Goal: Information Seeking & Learning: Learn about a topic

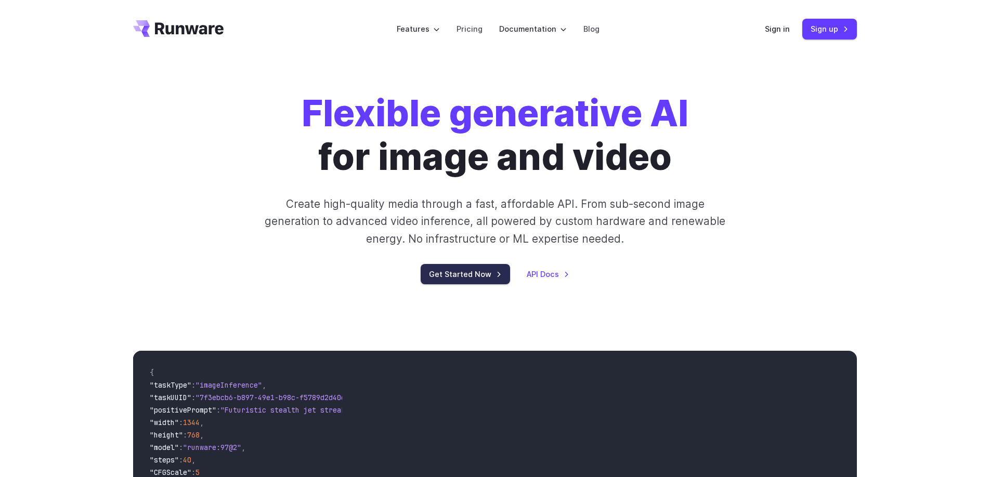
click at [463, 276] on link "Get Started Now" at bounding box center [465, 274] width 89 height 20
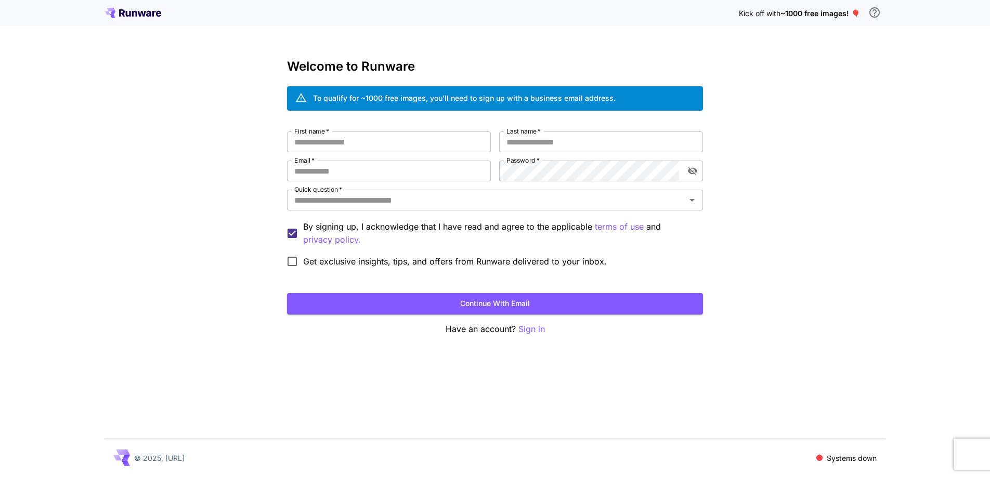
click at [875, 13] on icon "\a In order to qualify for free credit, you need to sign up with a business ema…" at bounding box center [874, 12] width 10 height 10
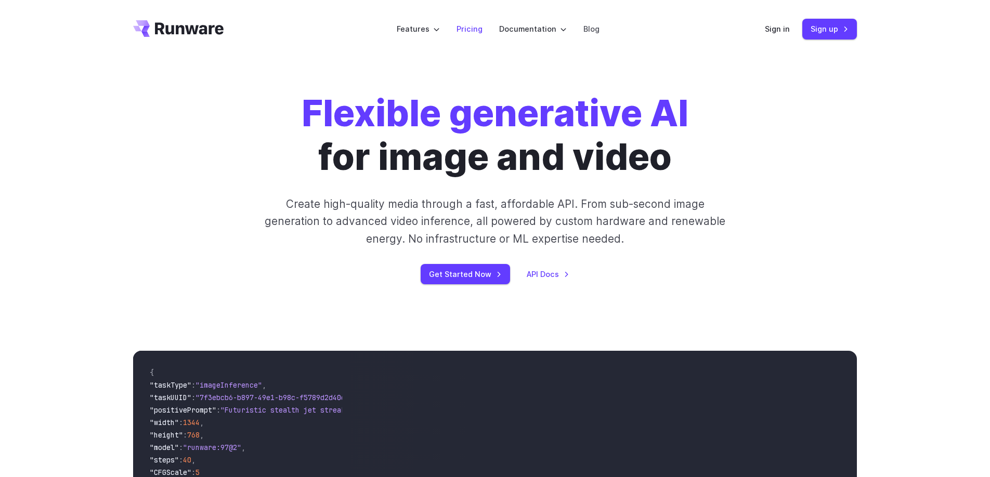
click at [474, 28] on link "Pricing" at bounding box center [469, 29] width 26 height 12
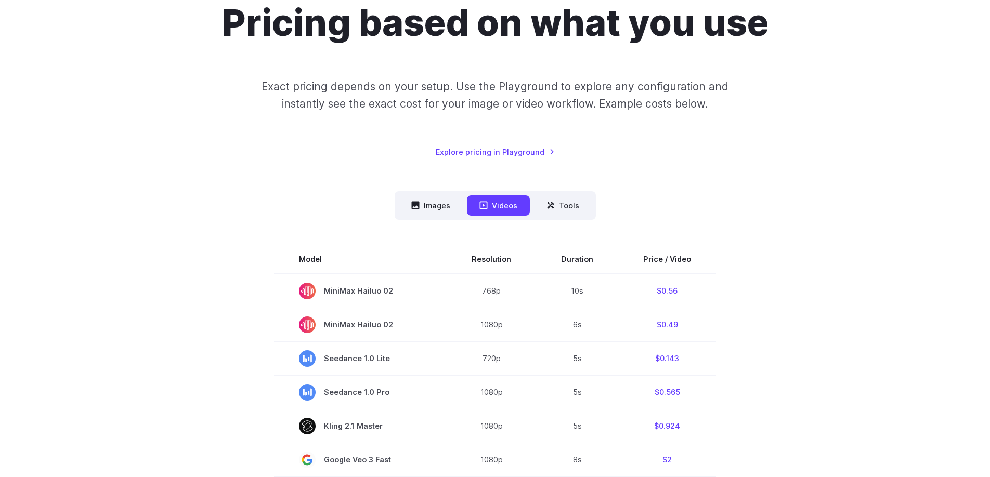
scroll to position [95, 0]
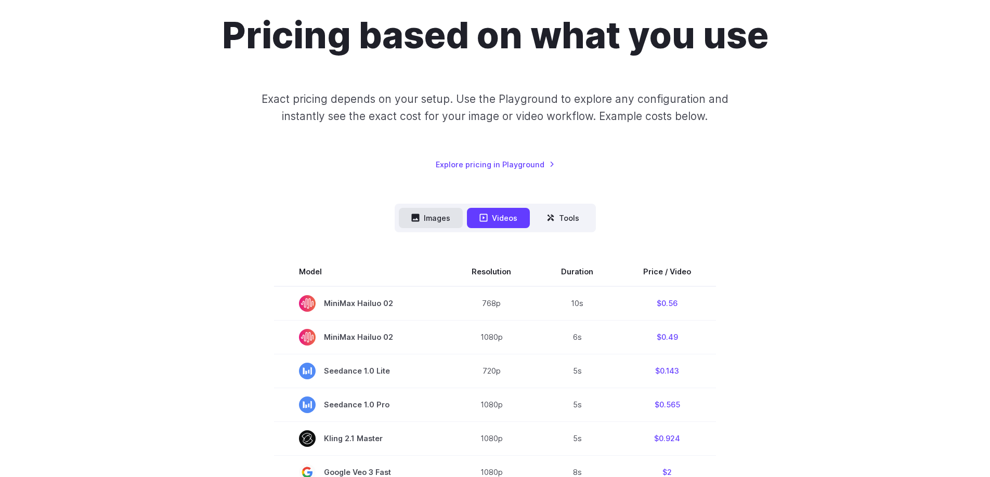
click at [429, 222] on button "Images" at bounding box center [431, 218] width 64 height 20
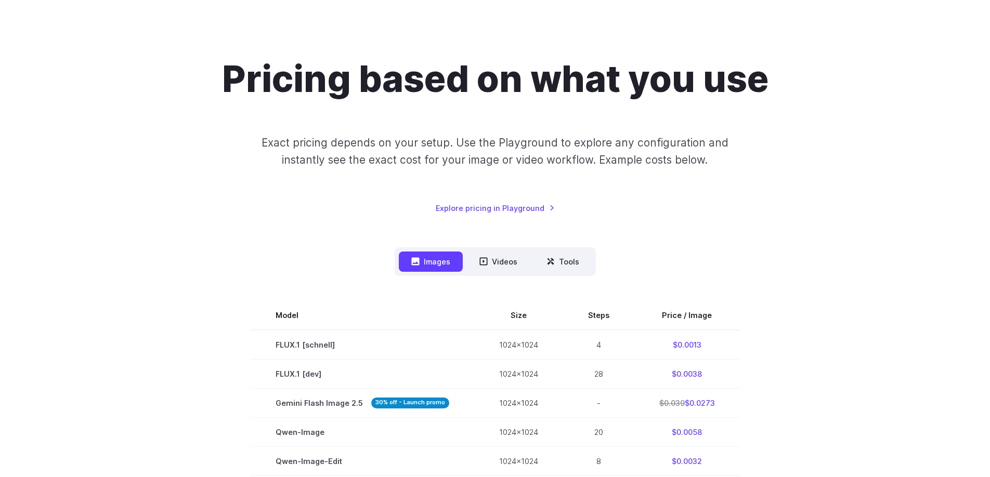
scroll to position [0, 0]
